Goal: Find specific page/section

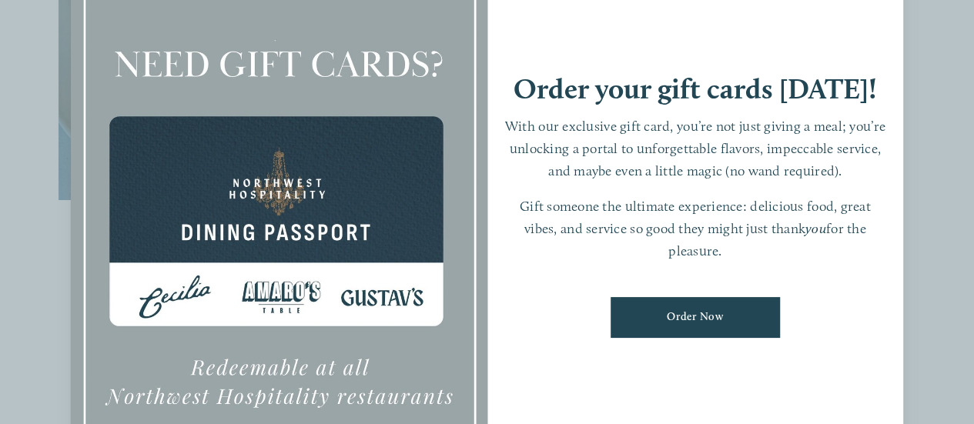
scroll to position [693, 0]
click at [843, 37] on div "Order your gift cards [DATE]! With our exclusive gift card, you’re not just giv…" at bounding box center [696, 212] width 417 height 583
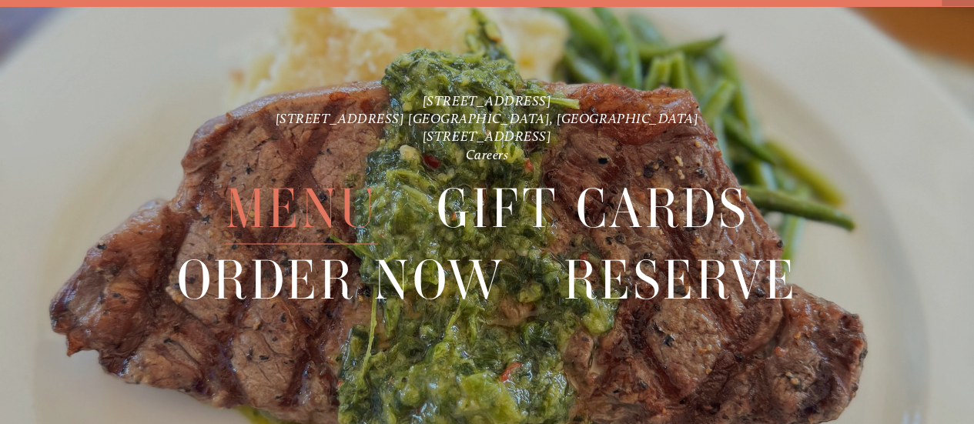
scroll to position [32, 0]
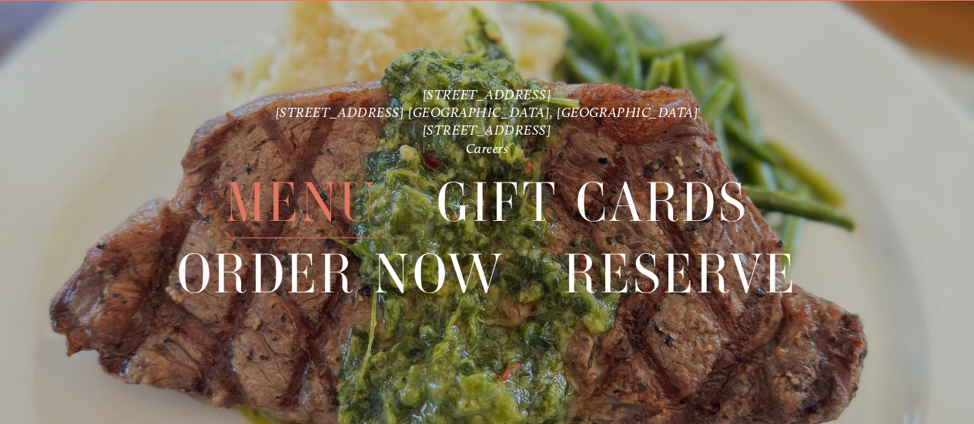
click at [283, 198] on span "Menu" at bounding box center [302, 202] width 153 height 71
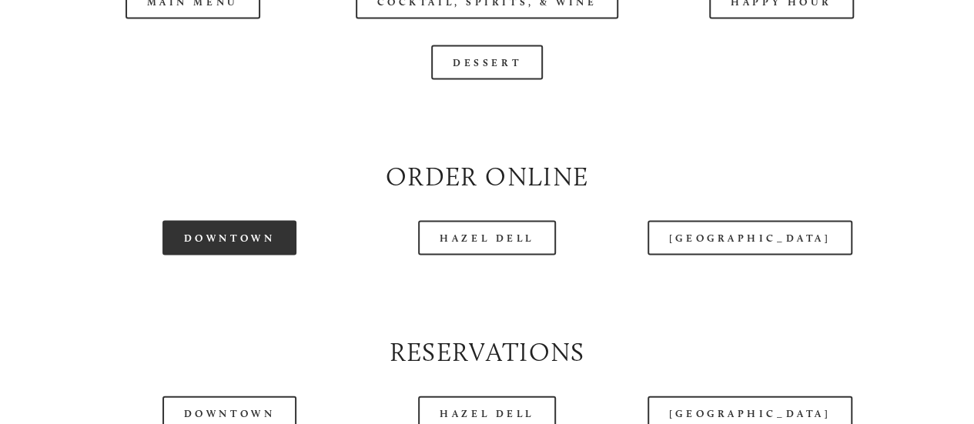
scroll to position [1541, 0]
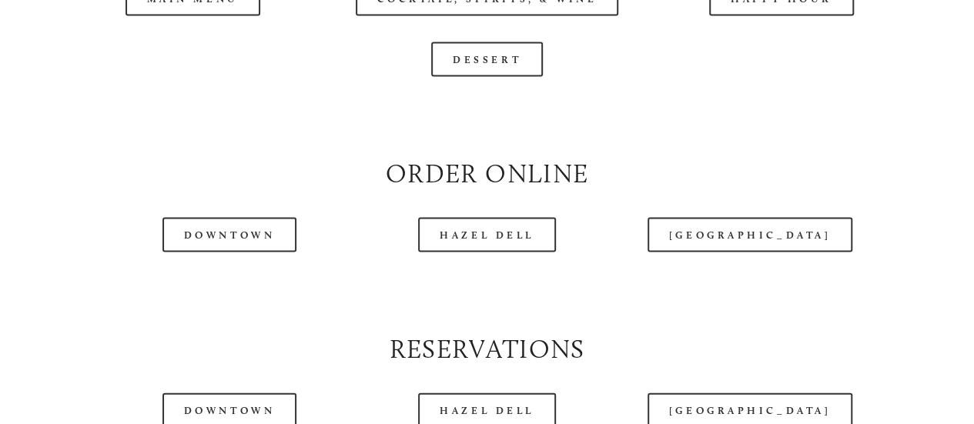
click at [166, 35] on div at bounding box center [447, 30] width 837 height 79
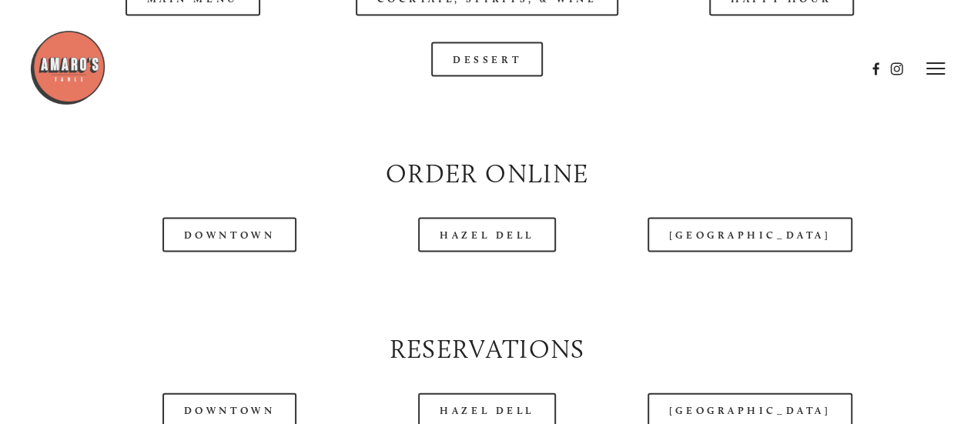
scroll to position [1387, 0]
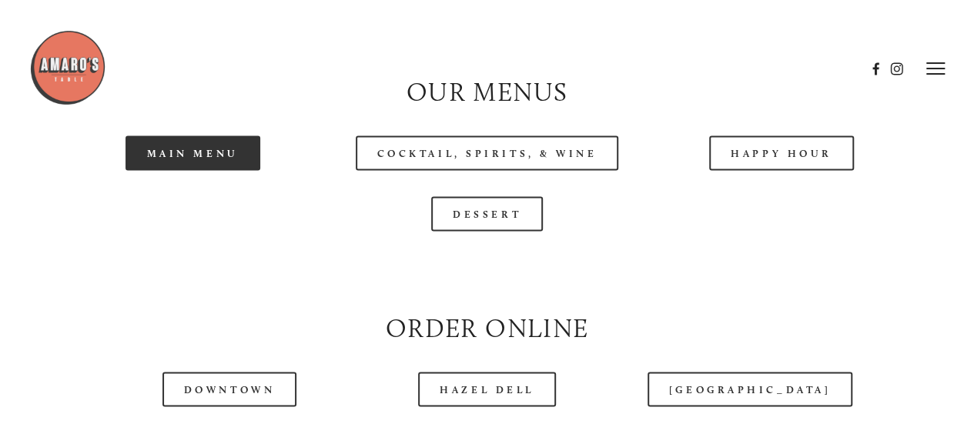
click at [206, 170] on link "Main Menu" at bounding box center [193, 153] width 135 height 35
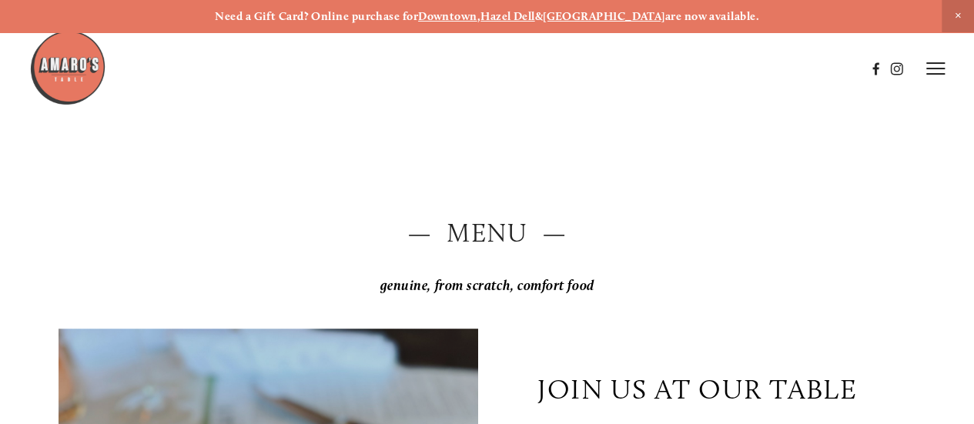
scroll to position [0, 0]
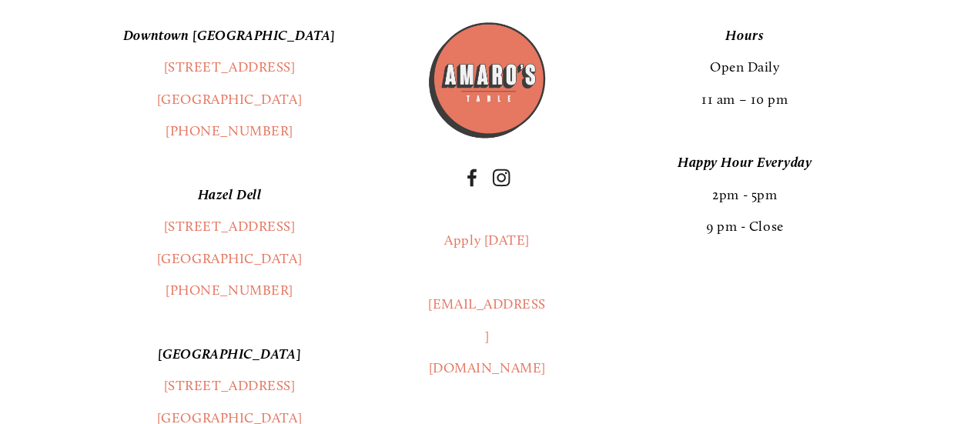
scroll to position [2542, 0]
